Goal: Task Accomplishment & Management: Use online tool/utility

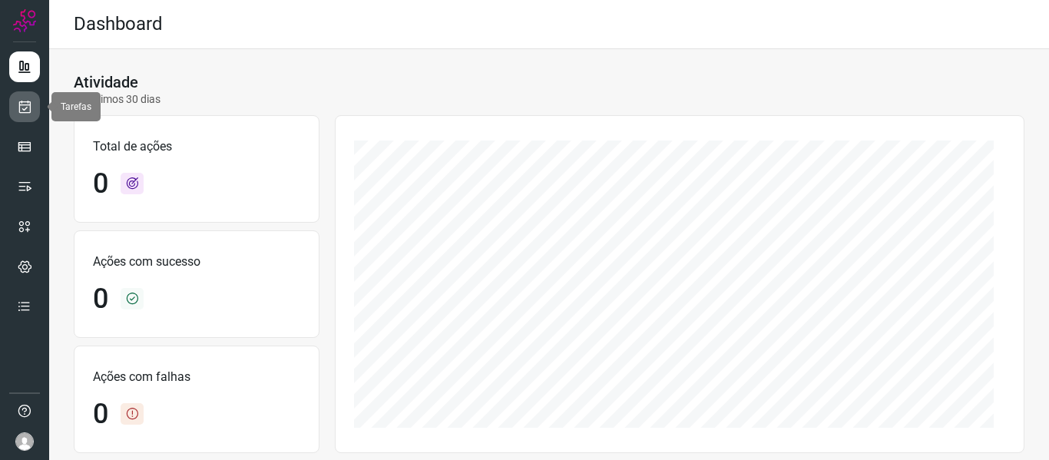
click at [14, 104] on link at bounding box center [24, 106] width 31 height 31
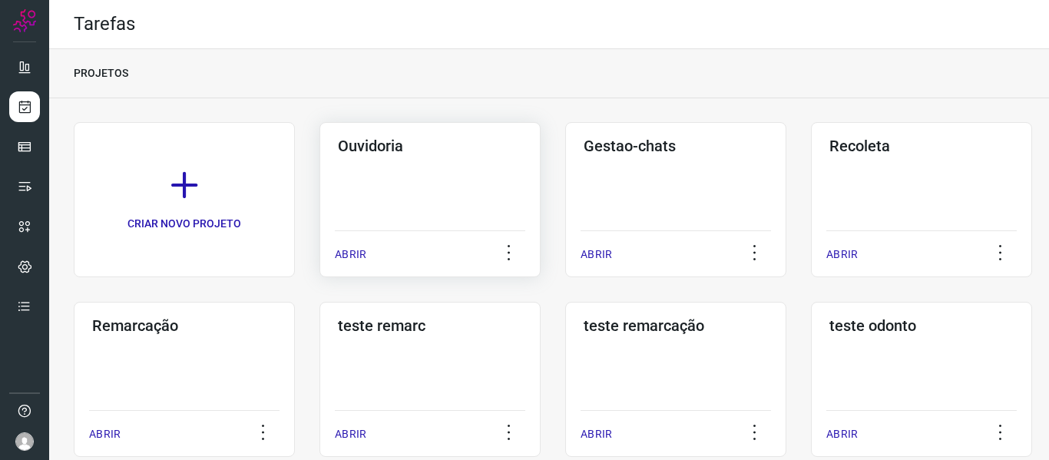
click at [362, 253] on p "ABRIR" at bounding box center [350, 254] width 31 height 16
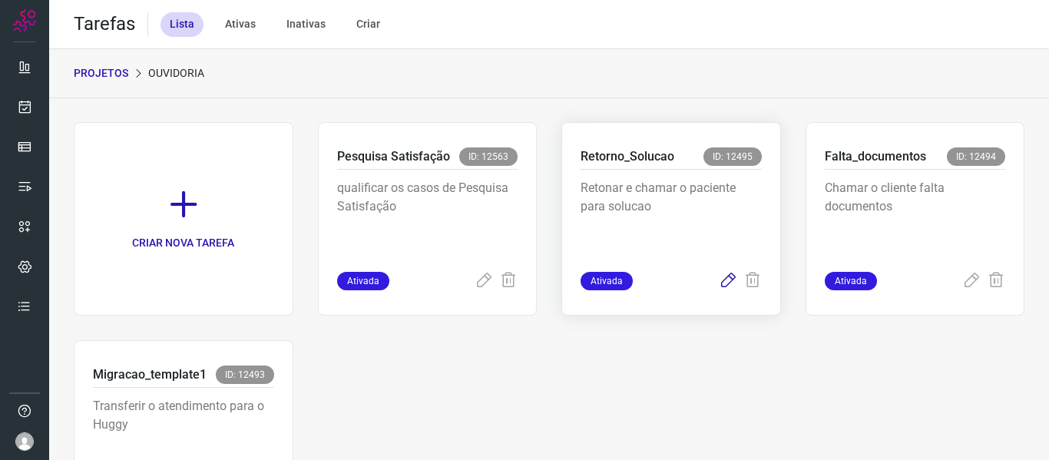
click at [718, 279] on icon at bounding box center [727, 281] width 18 height 18
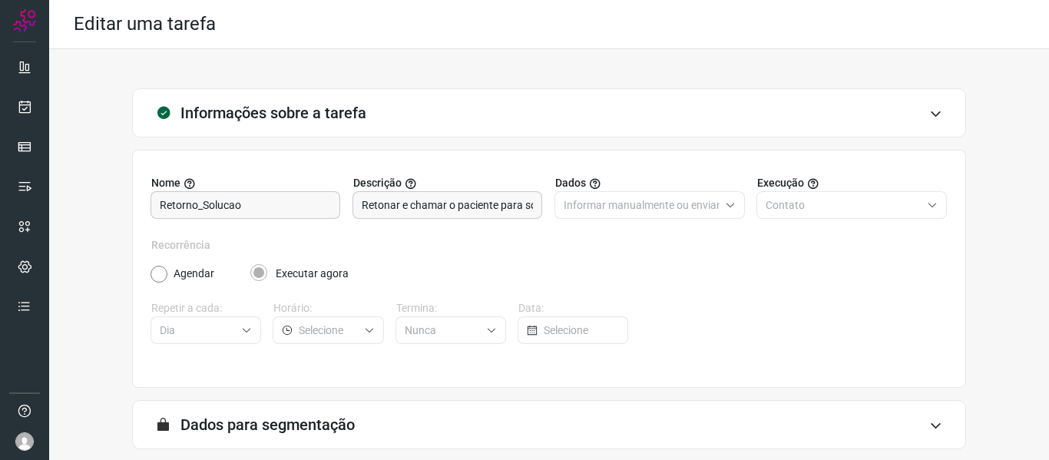
scroll to position [140, 0]
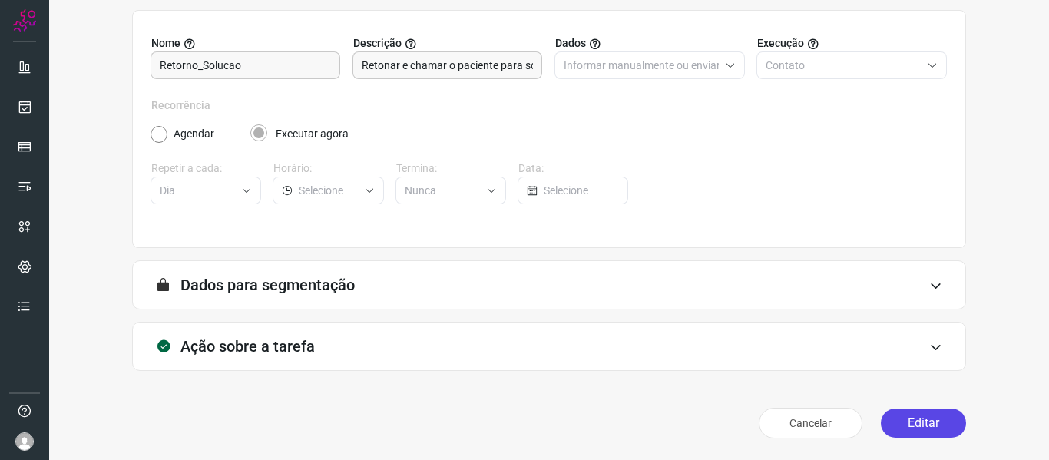
click at [898, 410] on button "Editar" at bounding box center [922, 422] width 85 height 29
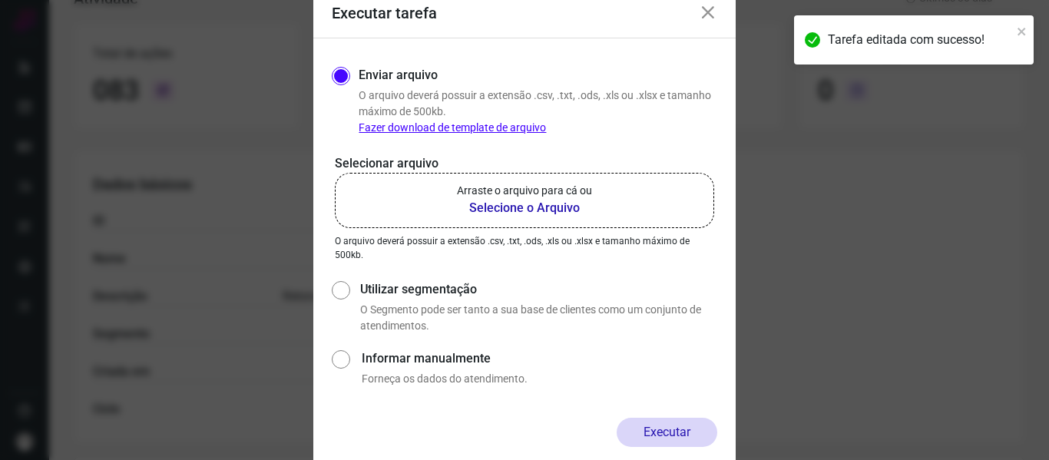
click at [533, 227] on label "Arraste o arquivo para cá ou Selecione o Arquivo" at bounding box center [524, 200] width 379 height 55
click at [0, 0] on input "Arraste o arquivo para cá ou Selecione o Arquivo" at bounding box center [0, 0] width 0 height 0
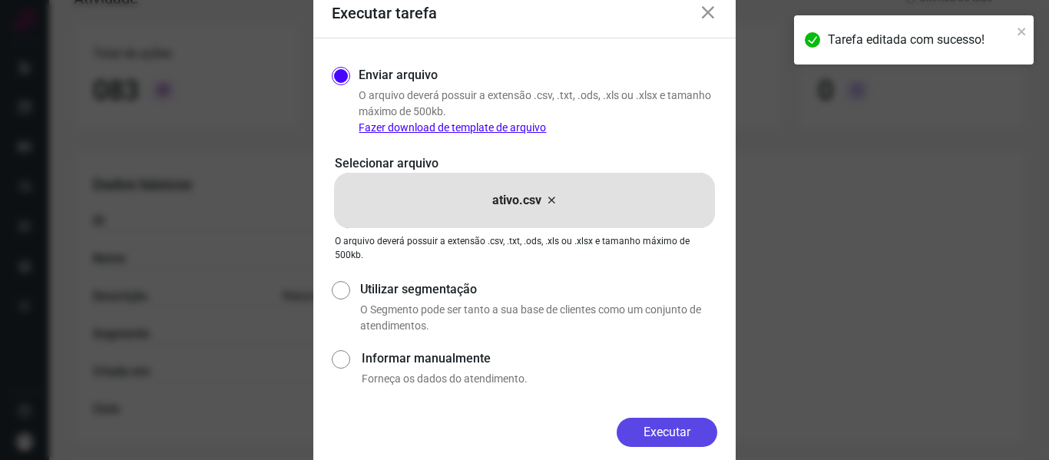
click at [629, 431] on button "Executar" at bounding box center [666, 432] width 101 height 29
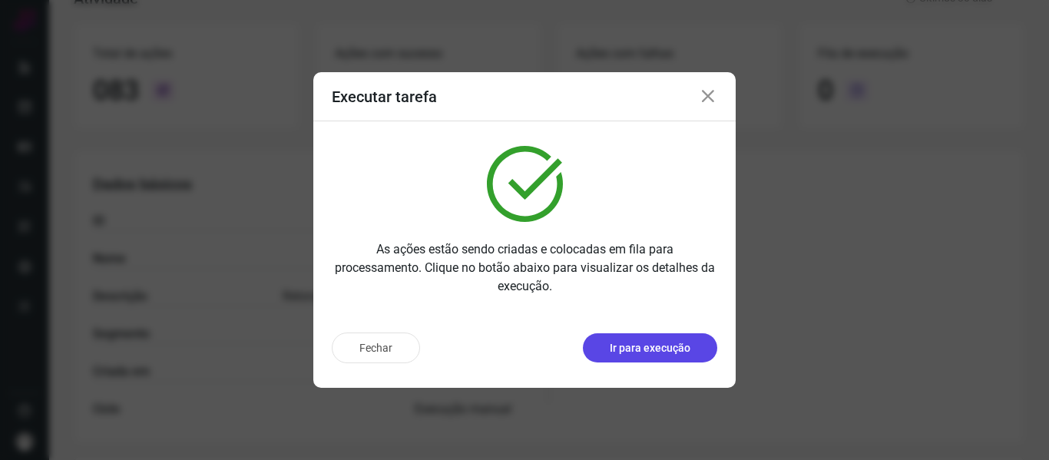
click at [679, 342] on p "Ir para execução" at bounding box center [649, 348] width 81 height 16
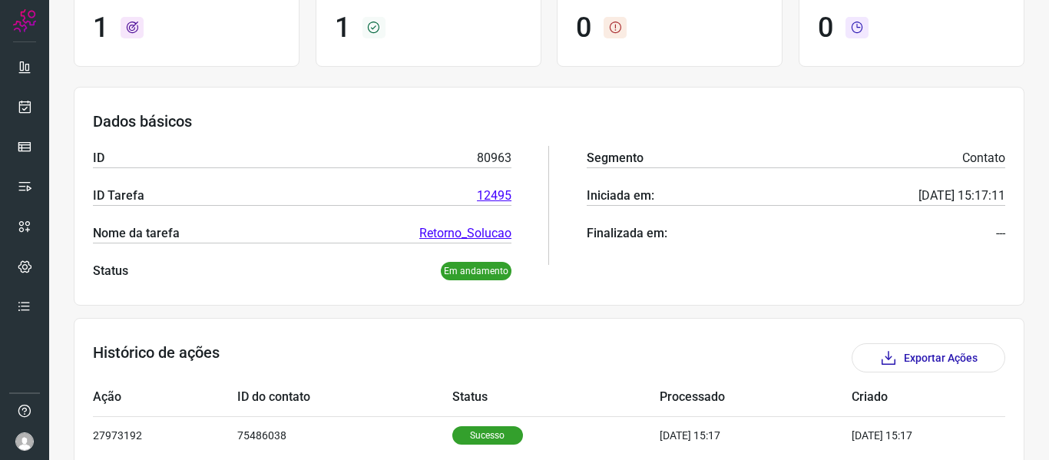
scroll to position [211, 0]
